Goal: Information Seeking & Learning: Learn about a topic

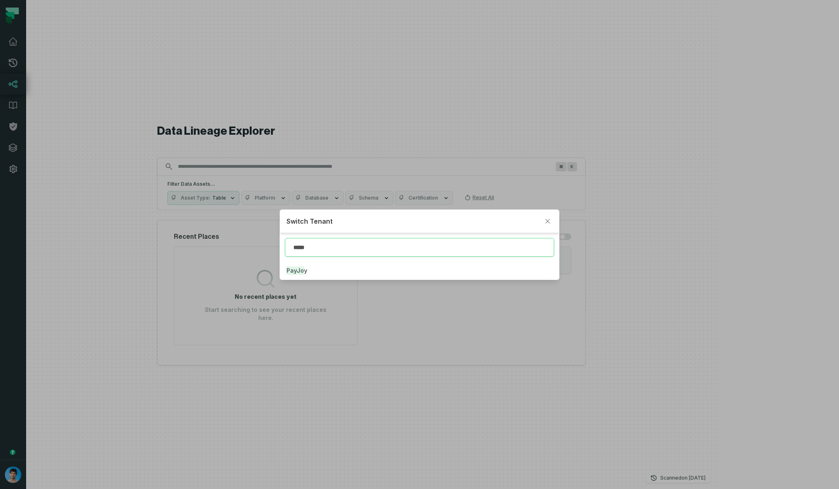
type input "*****"
click button "PayJo y" at bounding box center [419, 271] width 279 height 18
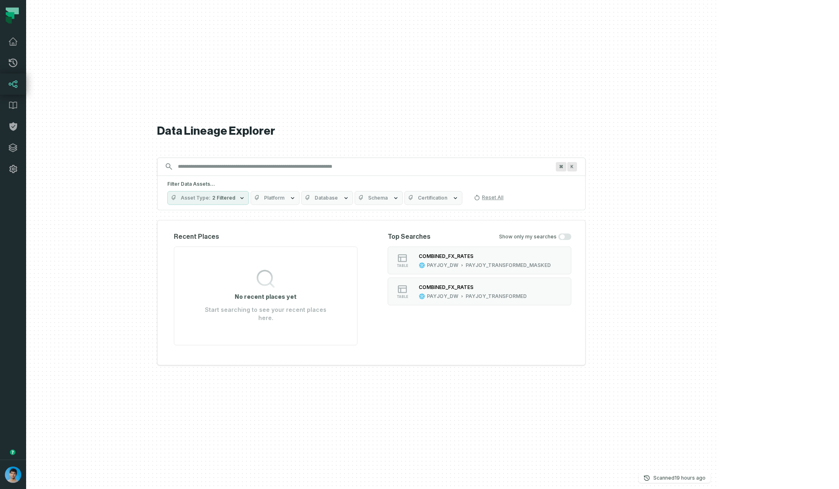
click at [300, 205] on button "Platform" at bounding box center [275, 198] width 49 height 14
click at [335, 251] on label "HEX (4,857)" at bounding box center [359, 251] width 101 height 16
click at [321, 251] on button "HEX (4,857)" at bounding box center [317, 251] width 7 height 7
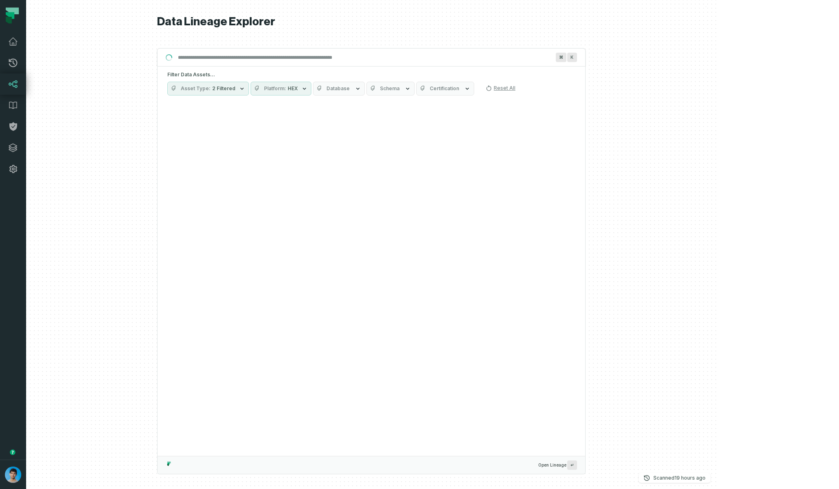
click at [478, 114] on div "Suggestions" at bounding box center [372, 277] width 428 height 355
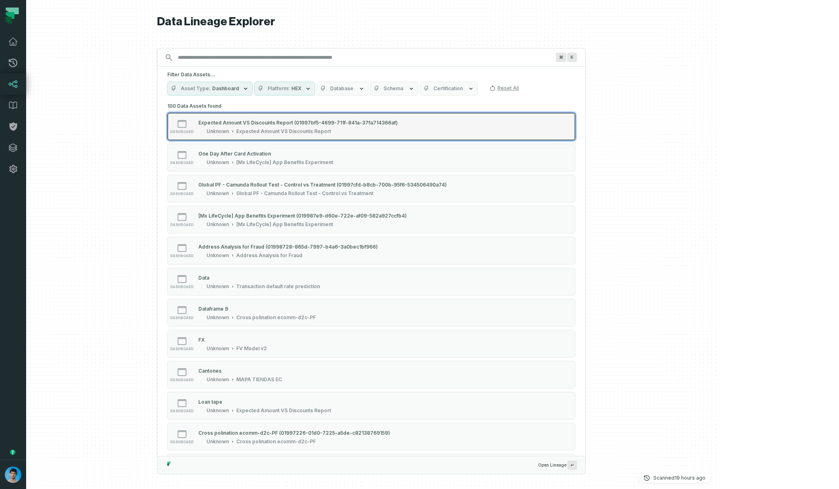
click at [331, 133] on div "Expected Amount VS Discounts Report" at bounding box center [283, 131] width 95 height 7
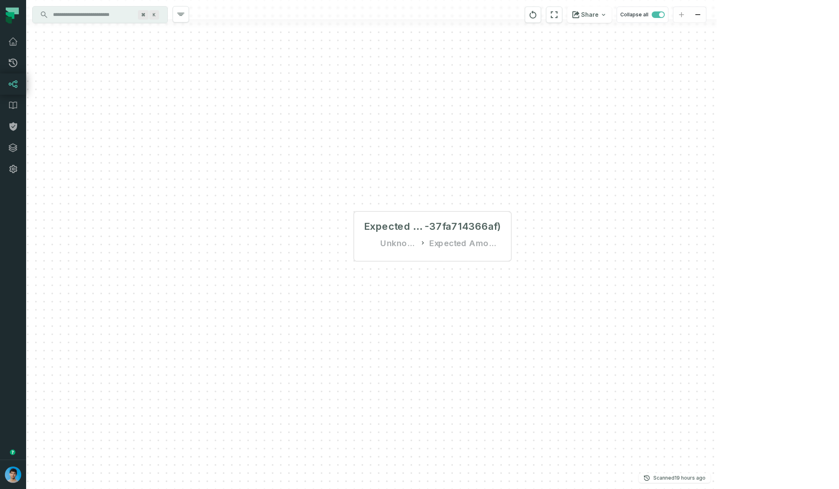
click at [105, 18] on input "Discovery Provider cmdk menu" at bounding box center [92, 14] width 89 height 13
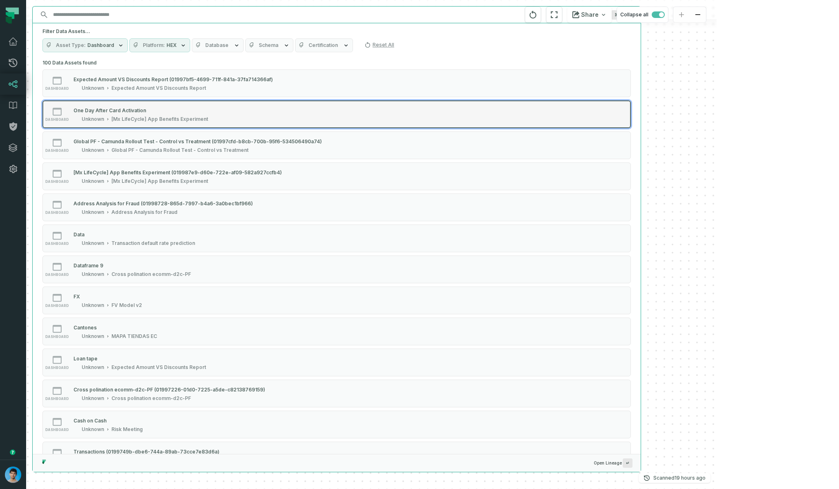
click at [242, 118] on div "dashboard One Day After Card Activation Unknown [Mx LifeCycle] App Benefits Exp…" at bounding box center [146, 114] width 204 height 16
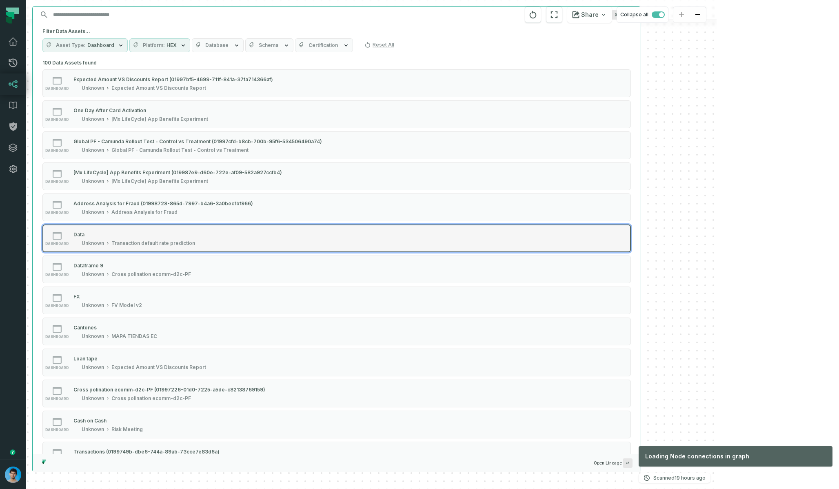
click at [239, 248] on button "dashboard Data Unknown Transaction default rate prediction" at bounding box center [336, 238] width 588 height 28
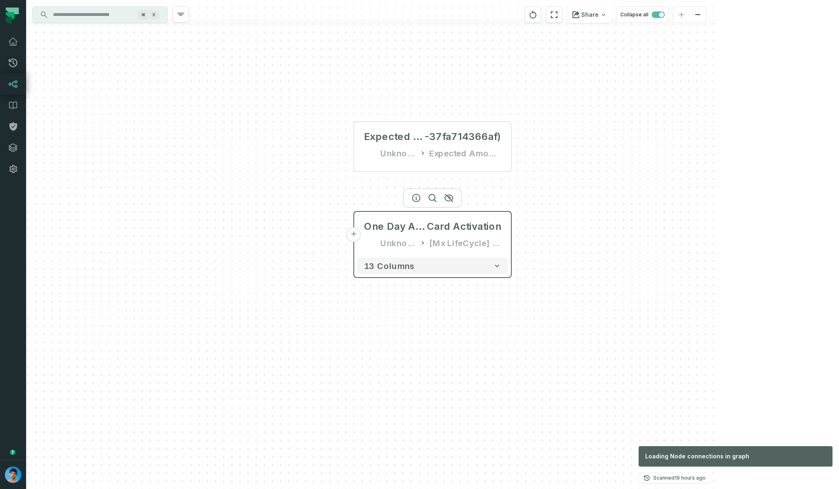
click at [356, 235] on button "+" at bounding box center [353, 234] width 15 height 15
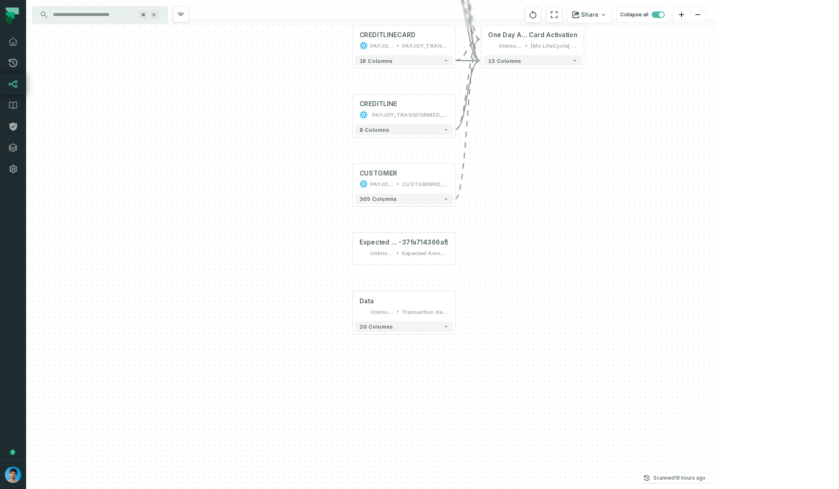
drag, startPoint x: 523, startPoint y: 98, endPoint x: 506, endPoint y: 235, distance: 138.1
click at [508, 235] on div "+ CREDITLINETRANSACTIONS PAYJOY_DW PAYJOY_TRANSFORMED_MASKED + 66 columns + SEG…" at bounding box center [371, 244] width 690 height 489
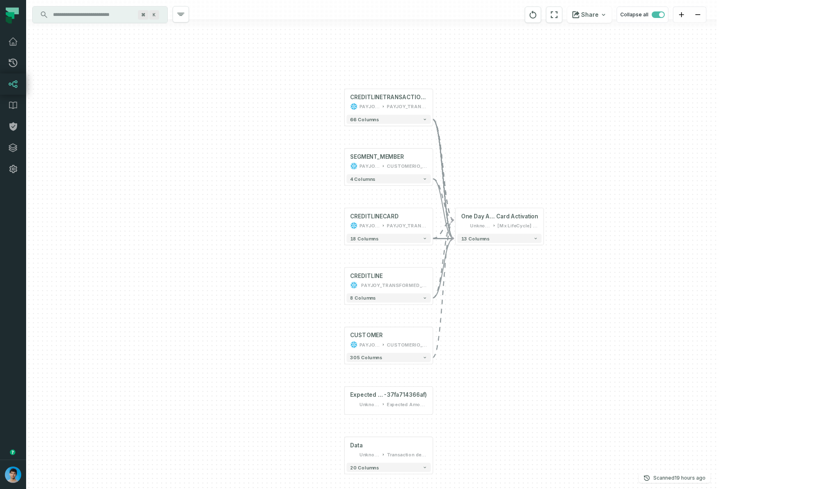
drag, startPoint x: 550, startPoint y: 174, endPoint x: 515, endPoint y: 360, distance: 188.9
click at [517, 362] on div "+ CREDITLINETRANSACTIONS PAYJOY_DW PAYJOY_TRANSFORMED_MASKED + 66 columns + SEG…" at bounding box center [371, 244] width 690 height 489
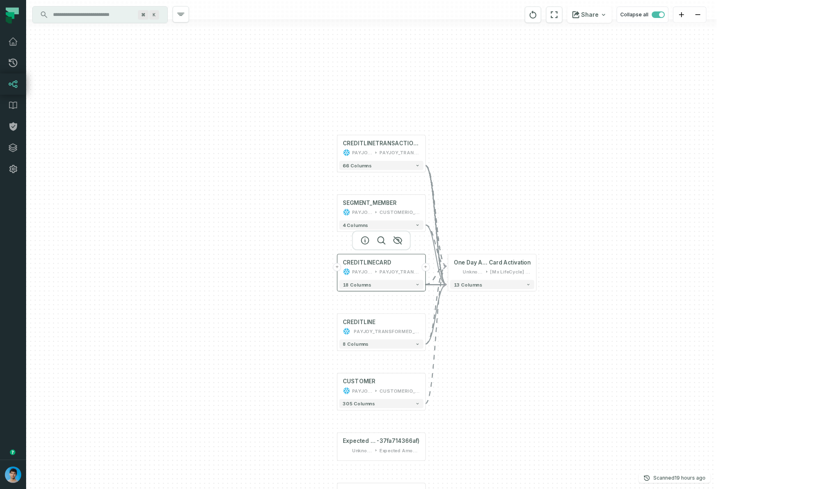
click at [337, 268] on button "+" at bounding box center [337, 267] width 8 height 8
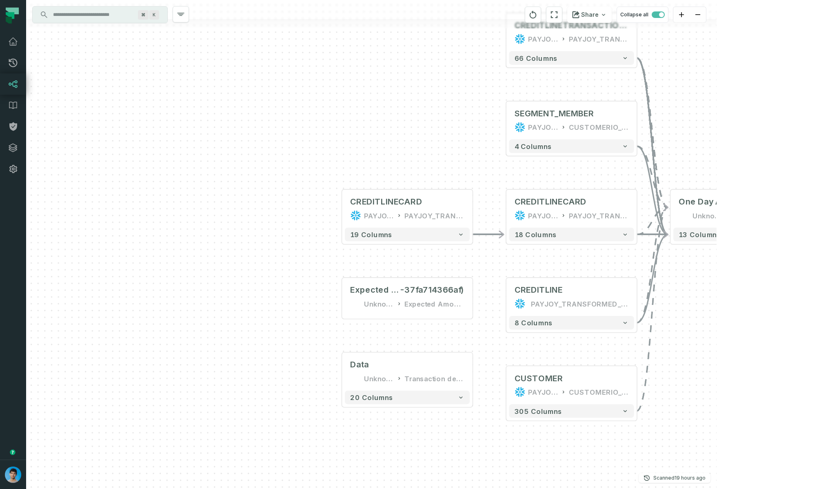
drag, startPoint x: 277, startPoint y: 358, endPoint x: 277, endPoint y: 291, distance: 67.3
click at [277, 291] on div "+ CREDITLINECARD PAYJOY_DW PAYJOY_TRANSFORMED + 19 columns + CREDITLINETRANSACT…" at bounding box center [371, 244] width 690 height 489
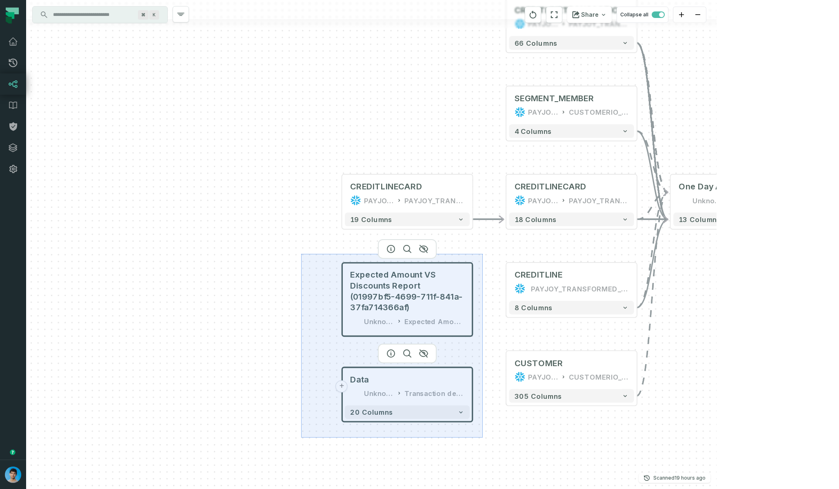
drag, startPoint x: 301, startPoint y: 254, endPoint x: 483, endPoint y: 438, distance: 258.8
click at [483, 438] on div "+ CREDITLINECARD PAYJOY_DW PAYJOY_TRANSFORMED + 19 columns + CREDITLINETRANSACT…" at bounding box center [371, 244] width 690 height 489
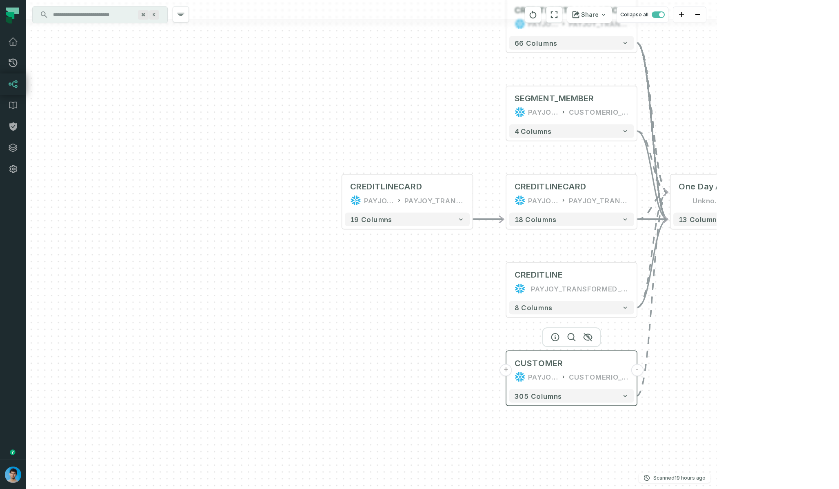
click at [506, 370] on button "+" at bounding box center [506, 370] width 12 height 12
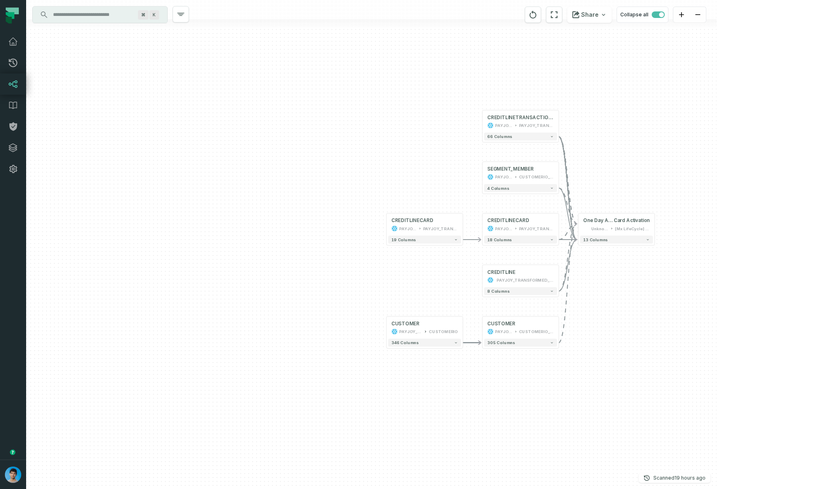
drag, startPoint x: 449, startPoint y: 164, endPoint x: 431, endPoint y: 290, distance: 127.3
click at [432, 290] on div "CUSTOMER PAYJOY_DW CUSTOMERIO + 346 columns + CREDITLINECARD PAYJOY_DW PAYJOY_T…" at bounding box center [371, 244] width 690 height 489
click at [481, 174] on button "+" at bounding box center [481, 174] width 7 height 7
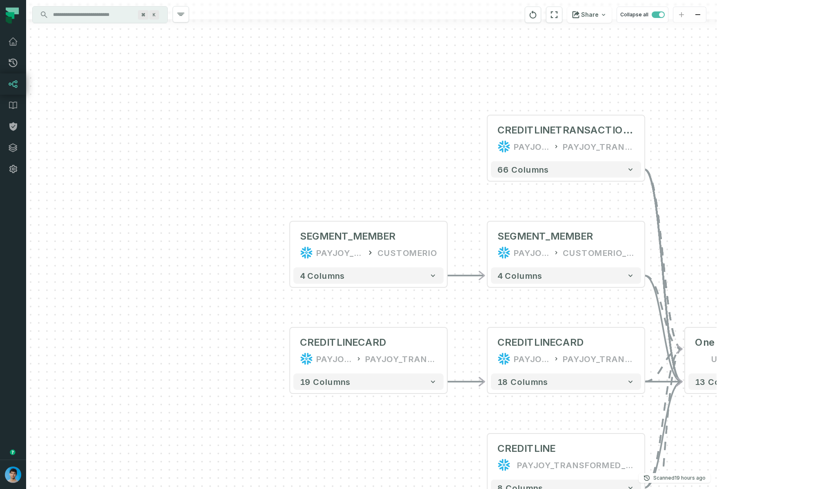
drag, startPoint x: 480, startPoint y: 204, endPoint x: 318, endPoint y: 195, distance: 162.7
click at [318, 195] on div "SEGMENT_MEMBER PAYJOY_DW CUSTOMERIO + 4 columns CUSTOMER PAYJOY_DW CUSTOMERIO +…" at bounding box center [371, 244] width 690 height 489
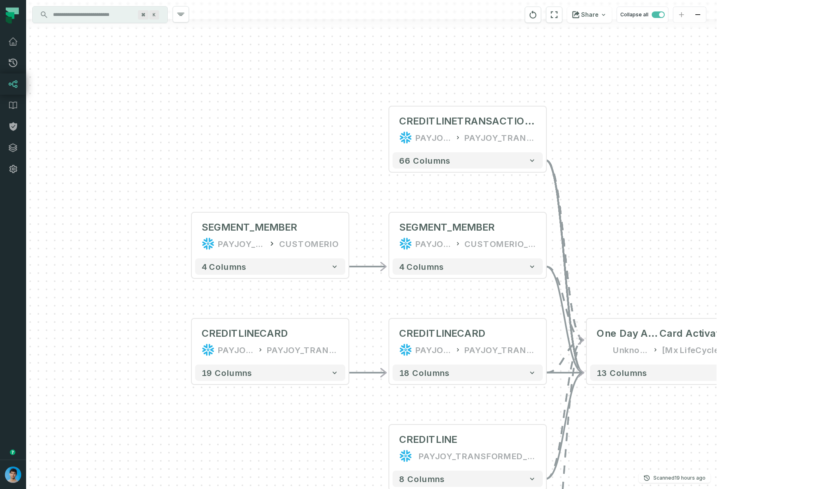
click at [99, 13] on input "Discovery Provider cmdk menu" at bounding box center [92, 14] width 89 height 13
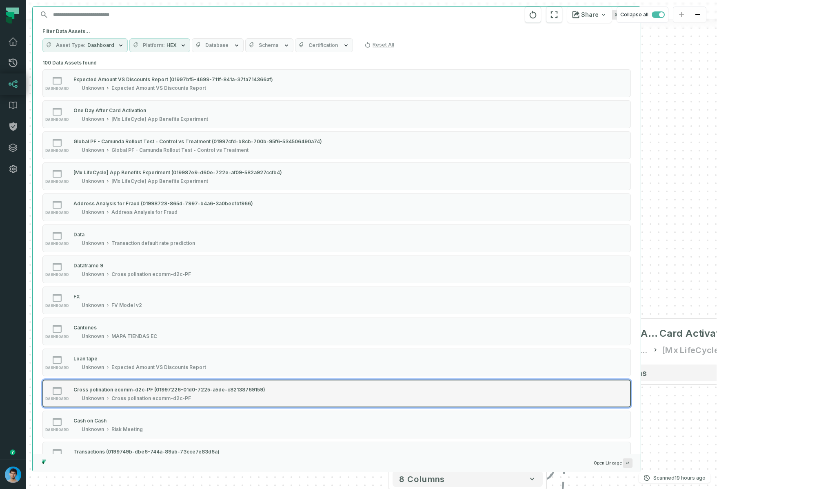
click at [185, 384] on button "dashboard Cross polination ecomm-d2c-PF (01997226-01d0-7225-a5de-c82138769159) …" at bounding box center [336, 393] width 588 height 28
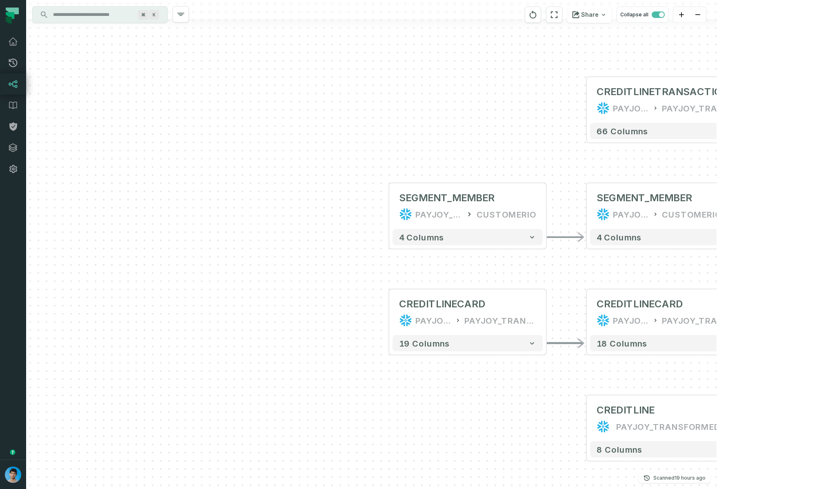
click at [142, 298] on div "SEGMENT_MEMBER PAYJOY_DW CUSTOMERIO + 4 columns CUSTOMER PAYJOY_DW CUSTOMERIO +…" at bounding box center [371, 244] width 690 height 489
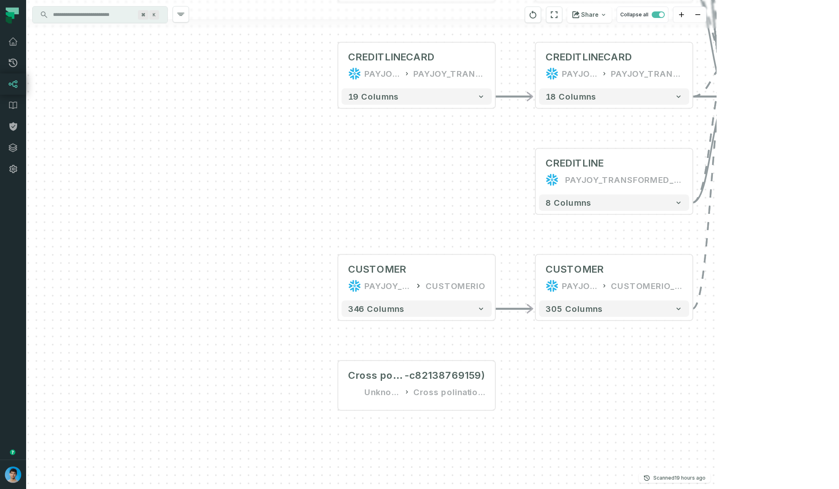
drag, startPoint x: 320, startPoint y: 387, endPoint x: 268, endPoint y: 140, distance: 252.7
click at [268, 139] on div "SEGMENT_MEMBER PAYJOY_DW CUSTOMERIO + 4 columns CUSTOMER PAYJOY_DW CUSTOMERIO +…" at bounding box center [371, 244] width 690 height 489
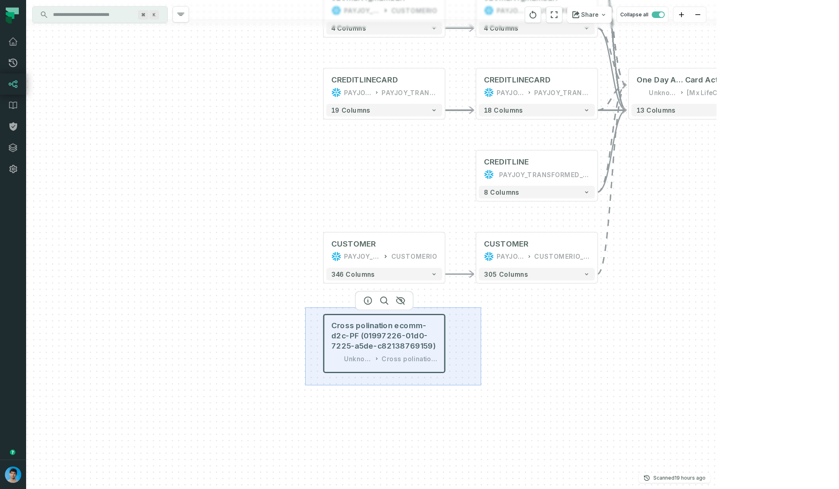
drag, startPoint x: 305, startPoint y: 307, endPoint x: 481, endPoint y: 385, distance: 192.4
click at [481, 385] on div "SEGMENT_MEMBER PAYJOY_DW CUSTOMERIO + 4 columns CUSTOMER PAYJOY_DW CUSTOMERIO +…" at bounding box center [371, 244] width 690 height 489
click at [293, 316] on div "SEGMENT_MEMBER PAYJOY_DW CUSTOMERIO + 4 columns CUSTOMER PAYJOY_DW CUSTOMERIO +…" at bounding box center [371, 244] width 690 height 489
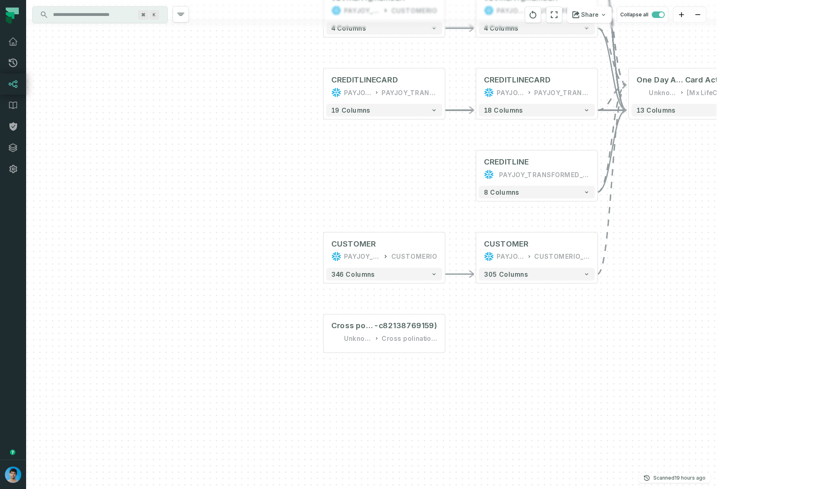
click at [113, 11] on input "Discovery Provider cmdk menu" at bounding box center [92, 14] width 89 height 13
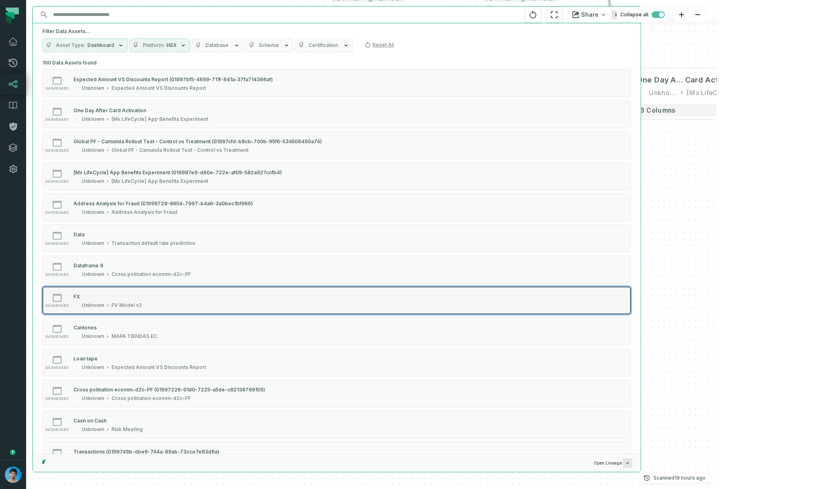
click at [131, 300] on div "FX" at bounding box center [107, 296] width 69 height 8
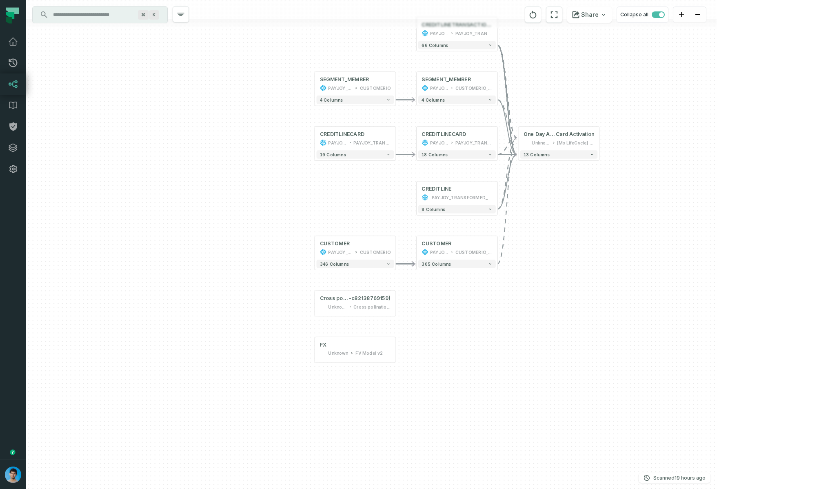
drag, startPoint x: 528, startPoint y: 214, endPoint x: 473, endPoint y: 346, distance: 142.5
click at [474, 346] on div "SEGMENT_MEMBER PAYJOY_DW CUSTOMERIO + 4 columns CUSTOMER PAYJOY_DW CUSTOMERIO +…" at bounding box center [371, 244] width 690 height 489
